Goal: Navigation & Orientation: Find specific page/section

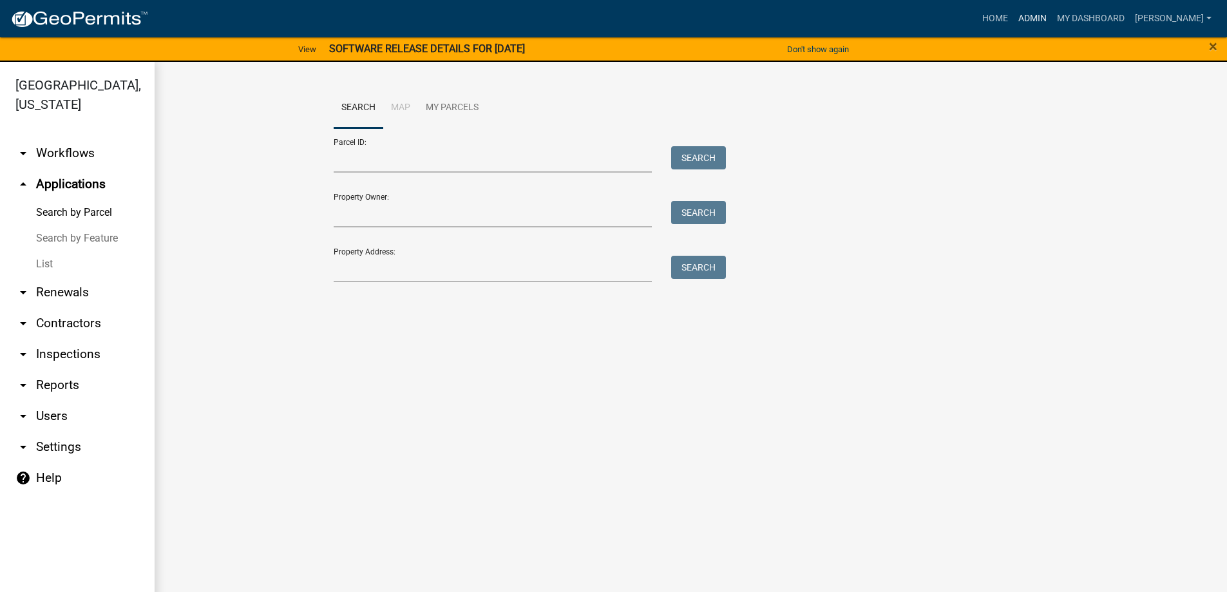
drag, startPoint x: 1073, startPoint y: 33, endPoint x: 1073, endPoint y: 19, distance: 13.5
click at [1073, 32] on nav "Toggle drawer menu more_horiz Home Admin My Dashboard [PERSON_NAME] Admin Accou…" at bounding box center [613, 18] width 1227 height 37
click at [1052, 19] on link "Admin" at bounding box center [1032, 18] width 39 height 24
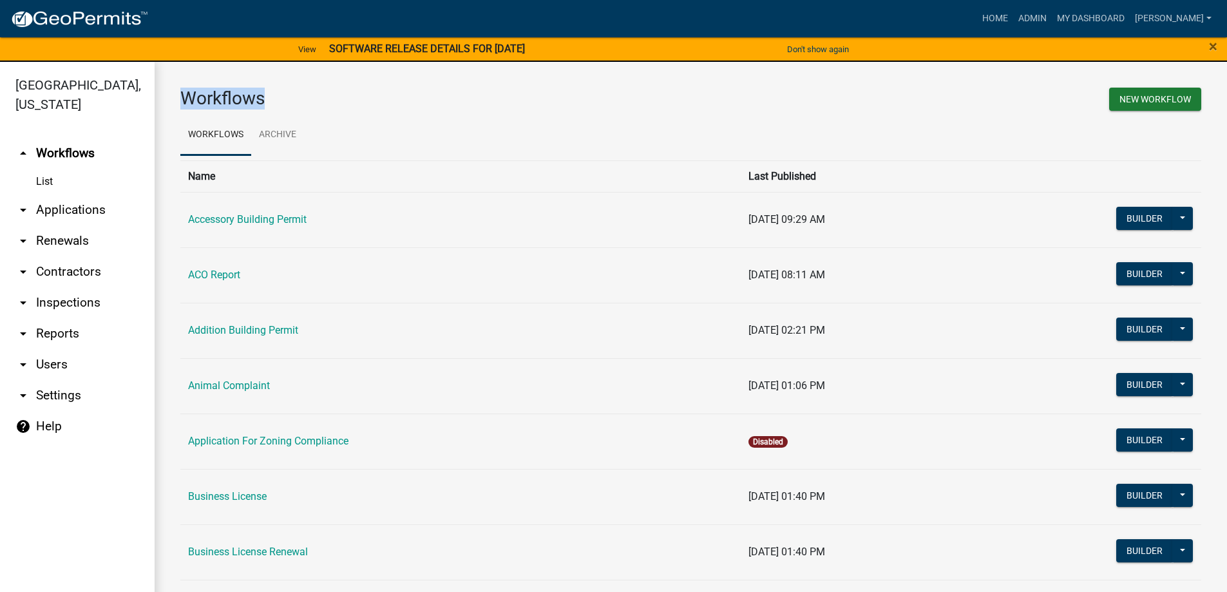
drag, startPoint x: 182, startPoint y: 91, endPoint x: 262, endPoint y: 98, distance: 80.2
click at [262, 98] on h3 "Workflows" at bounding box center [430, 99] width 501 height 22
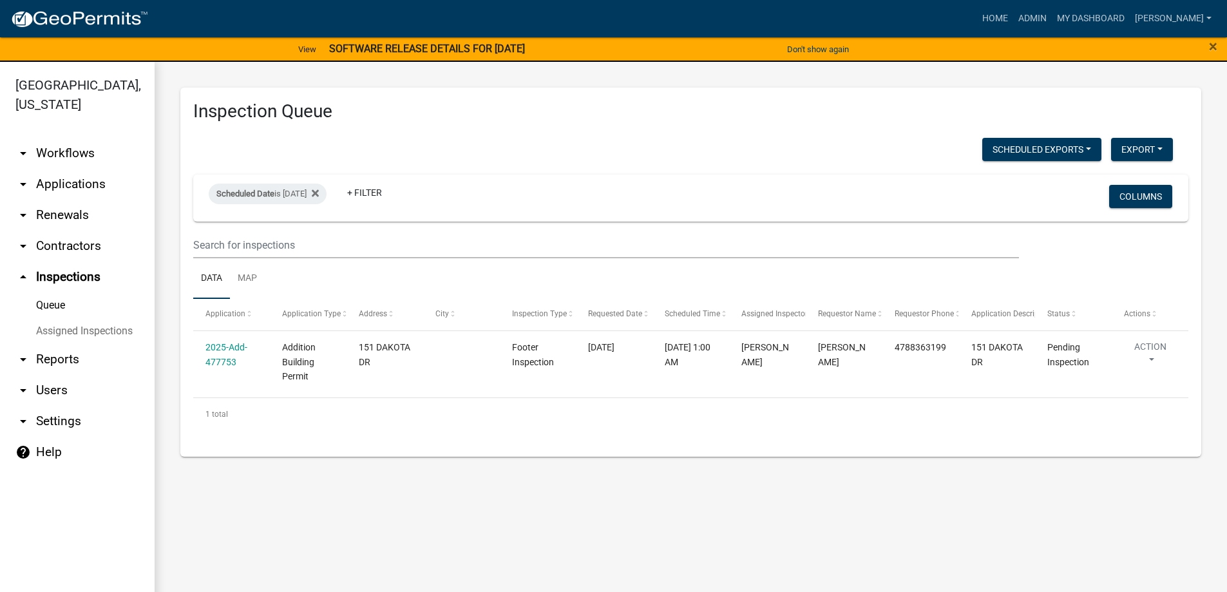
click at [66, 187] on link "arrow_drop_down Applications" at bounding box center [77, 184] width 155 height 31
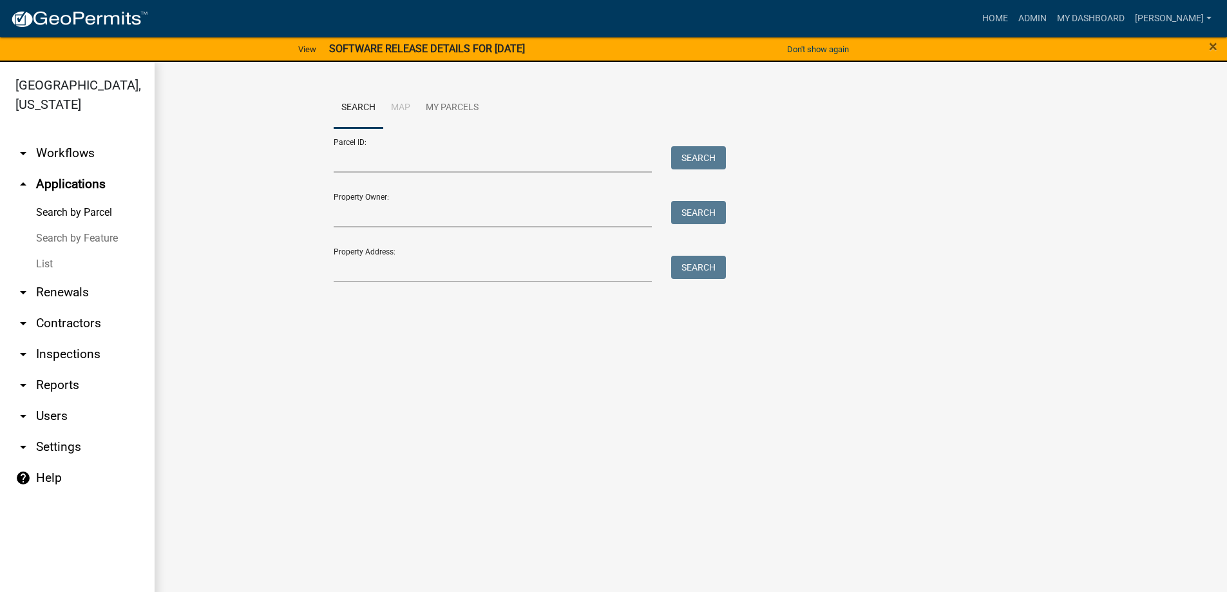
click at [58, 248] on link "Search by Feature" at bounding box center [77, 239] width 155 height 26
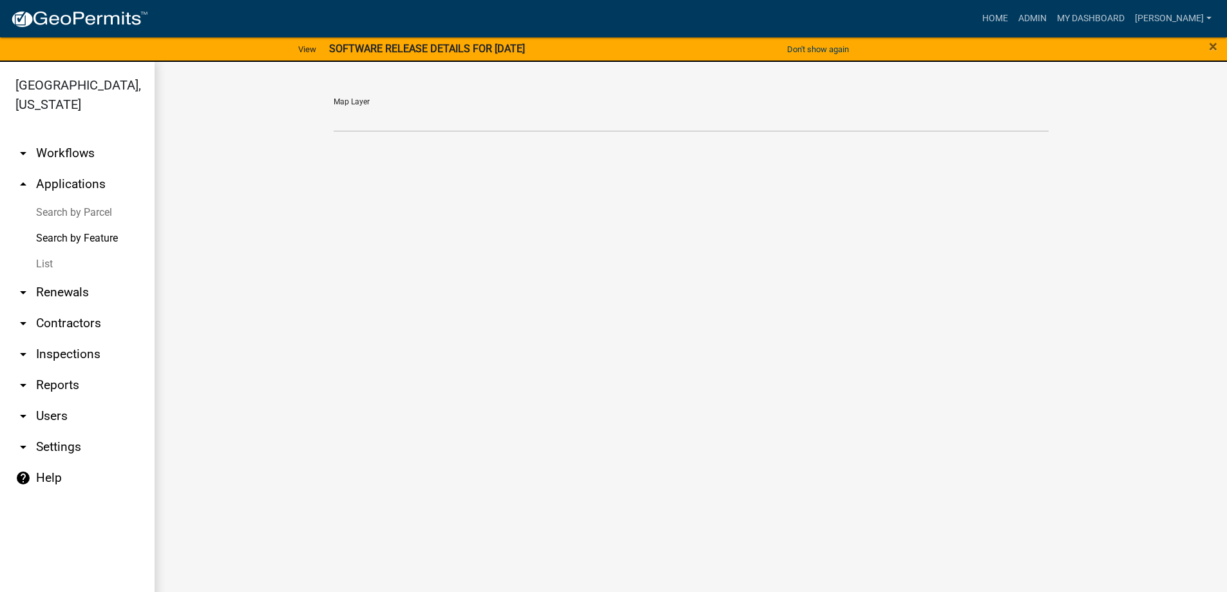
click at [58, 256] on link "List" at bounding box center [77, 264] width 155 height 26
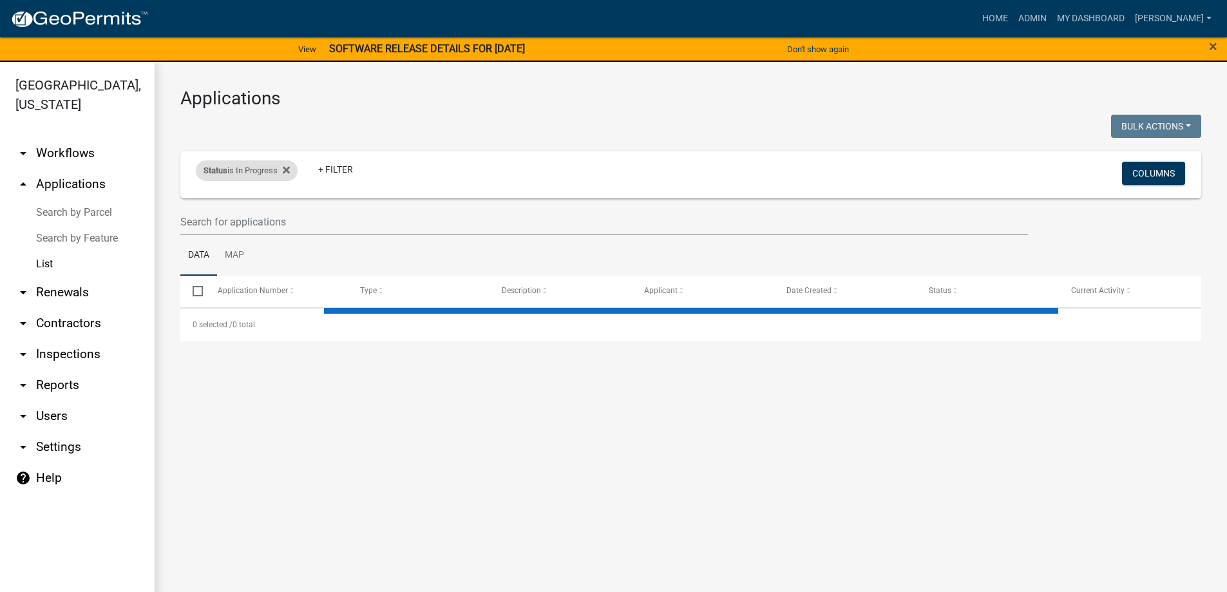
select select "3: 100"
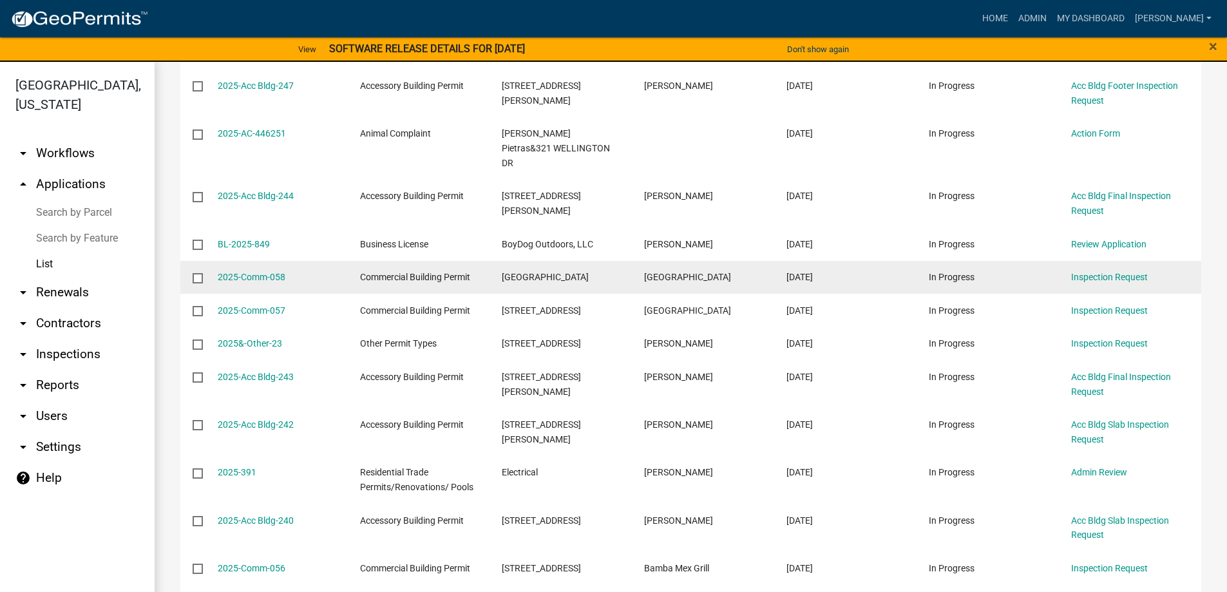
scroll to position [4105, 0]
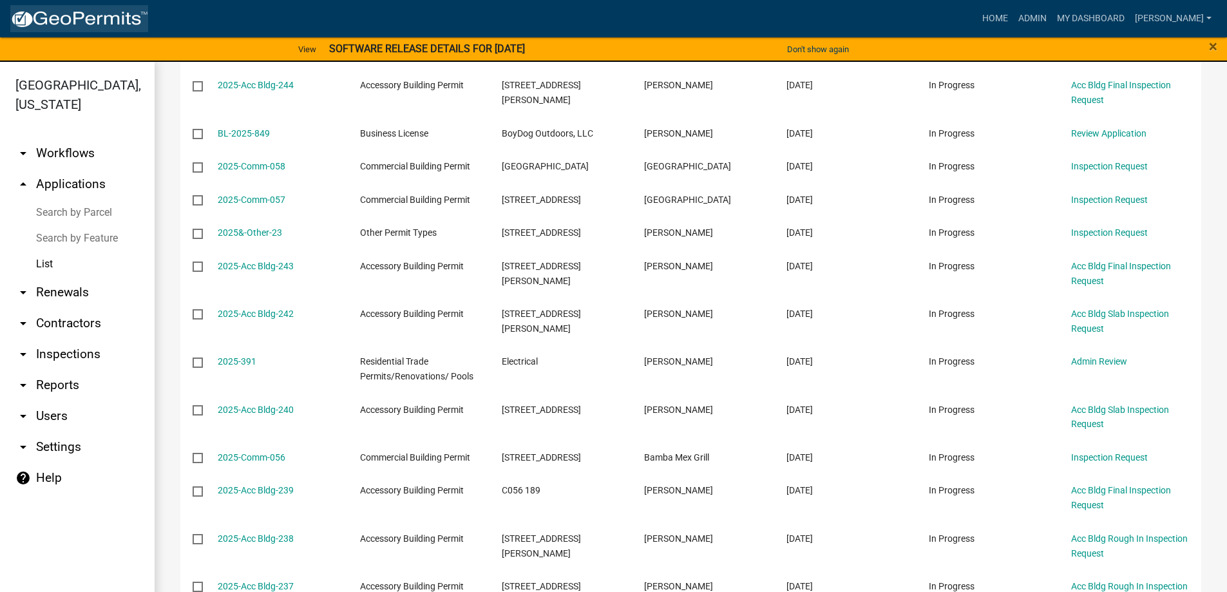
click at [111, 25] on img at bounding box center [79, 19] width 138 height 19
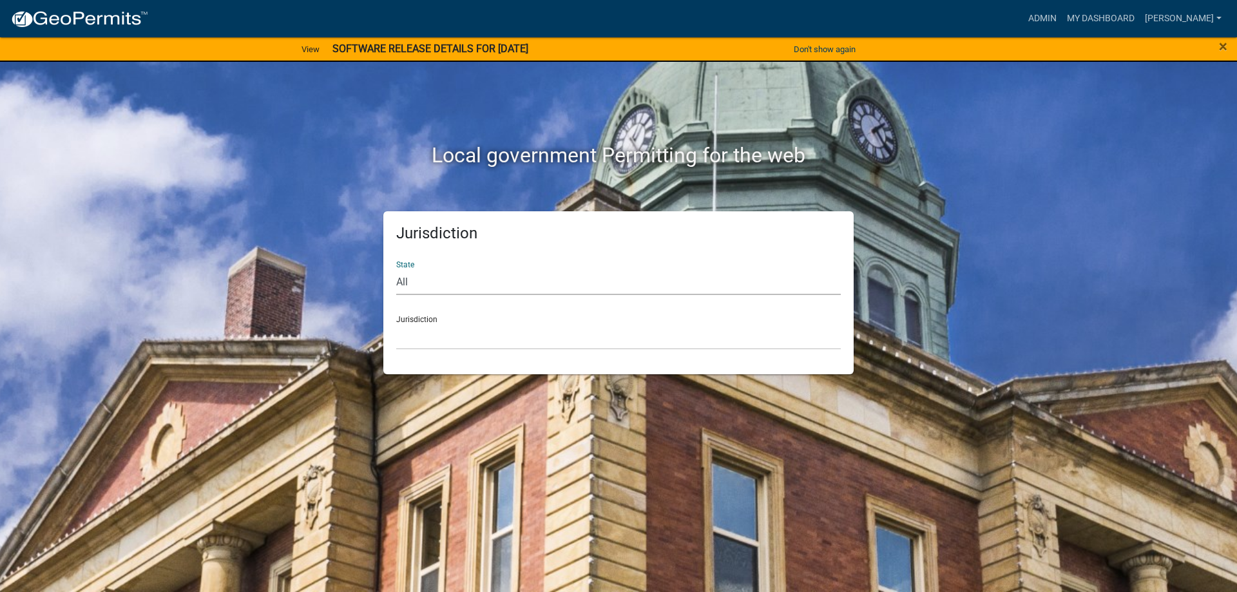
click at [497, 289] on select "All [US_STATE] [US_STATE] [US_STATE] [US_STATE] [US_STATE] [US_STATE] [US_STATE…" at bounding box center [618, 282] width 445 height 26
select select "[US_STATE]"
click at [396, 269] on select "All [US_STATE] [US_STATE] [US_STATE] [US_STATE] [US_STATE] [US_STATE] [US_STATE…" at bounding box center [618, 282] width 445 height 26
click at [466, 334] on select "[GEOGRAPHIC_DATA], [US_STATE][PERSON_NAME][GEOGRAPHIC_DATA], [US_STATE][PERSON_…" at bounding box center [618, 336] width 445 height 26
